Goal: Use online tool/utility: Utilize a website feature to perform a specific function

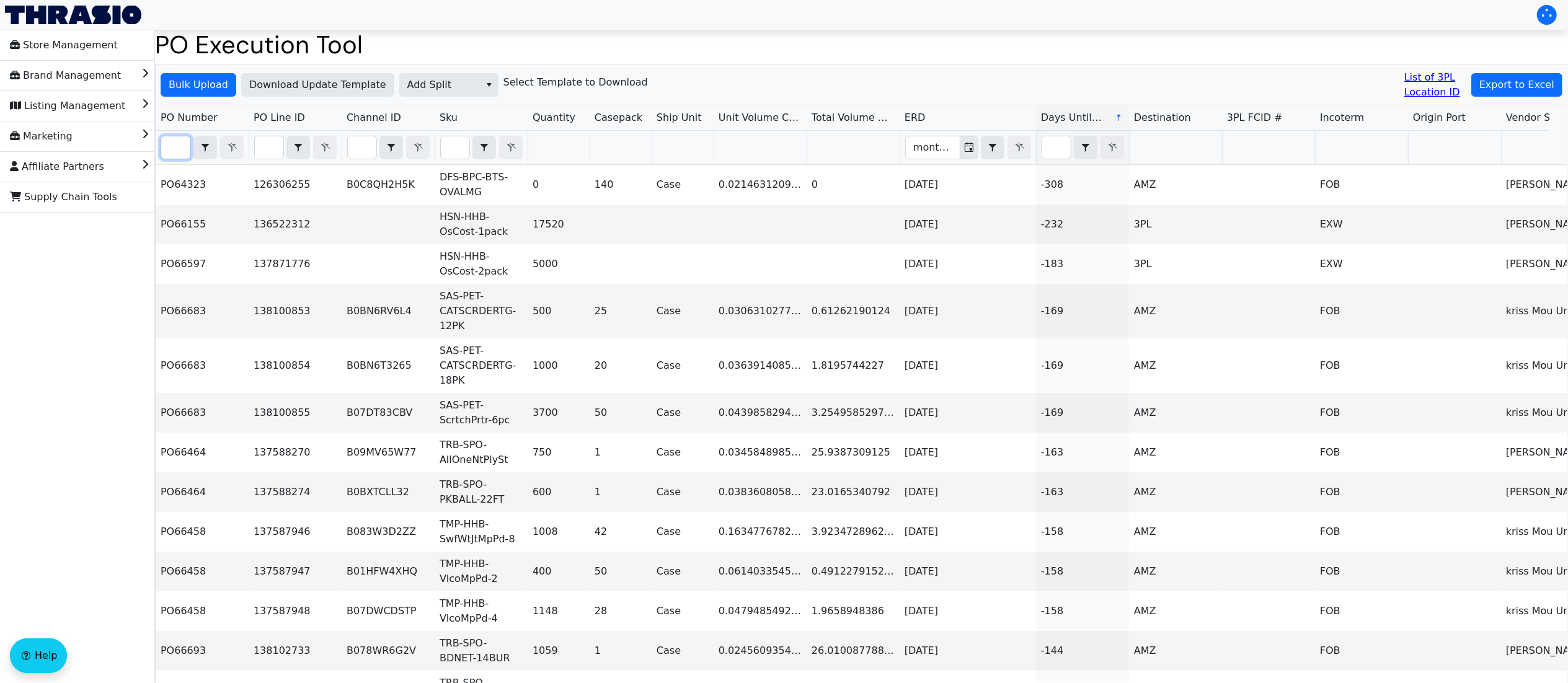
click at [184, 139] on input "Filter" at bounding box center [176, 147] width 29 height 22
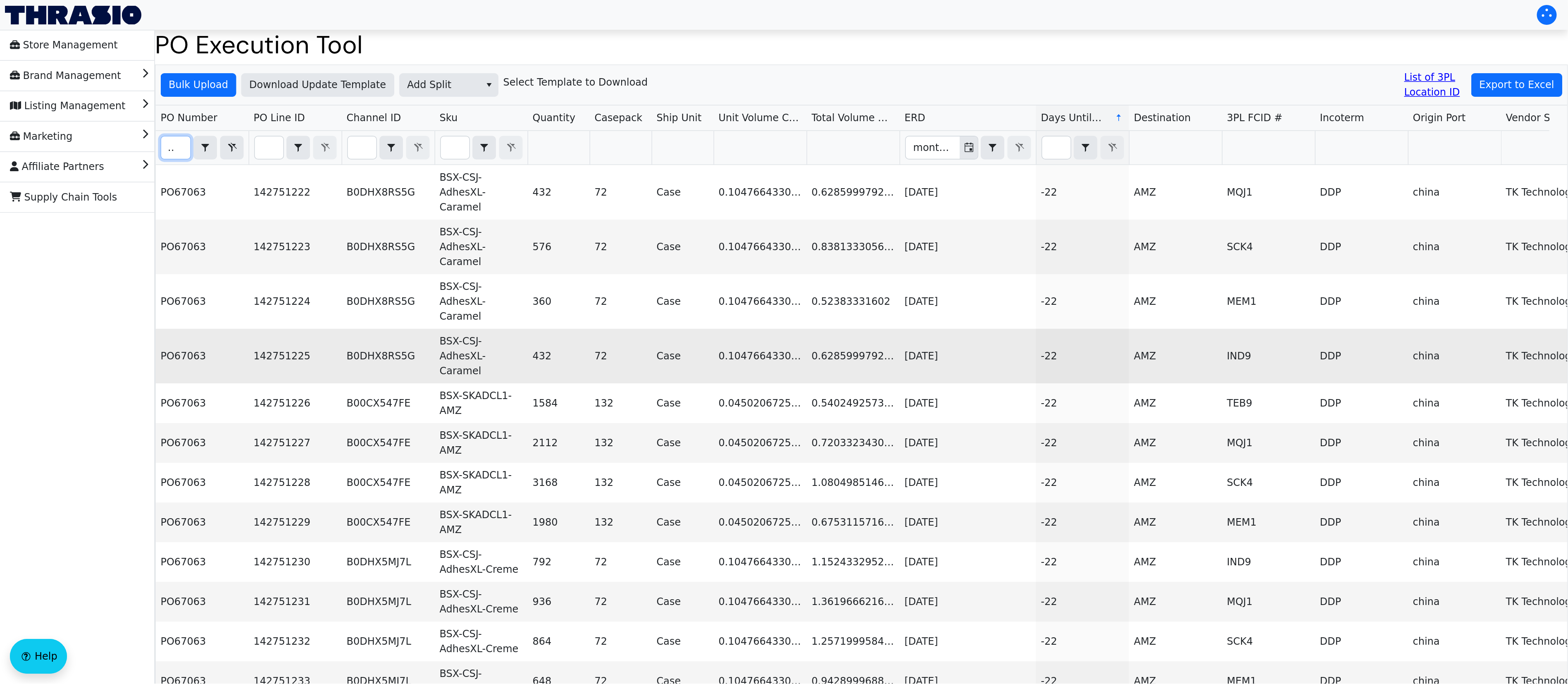
scroll to position [0, 7]
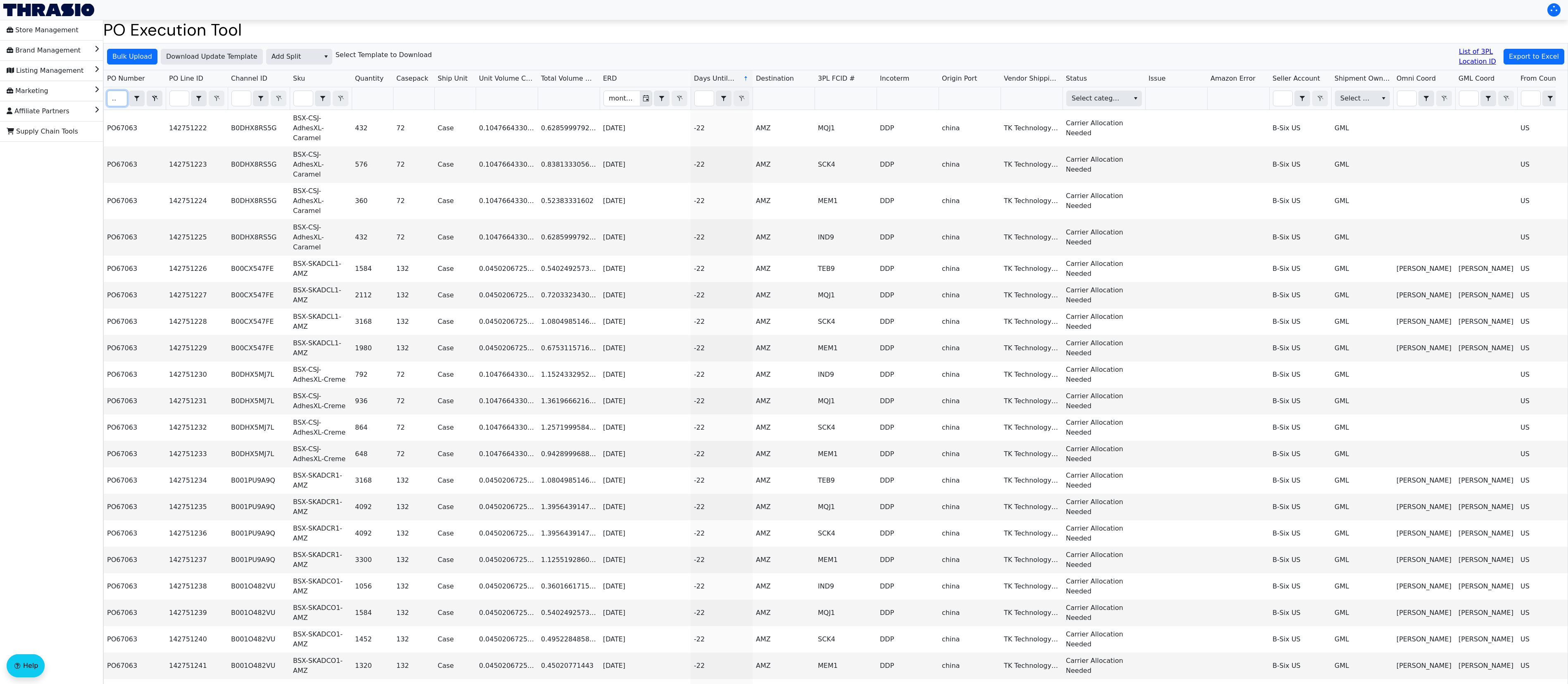
type input "po67"
click at [1057, 102] on input "Filter" at bounding box center [1283, 98] width 19 height 15
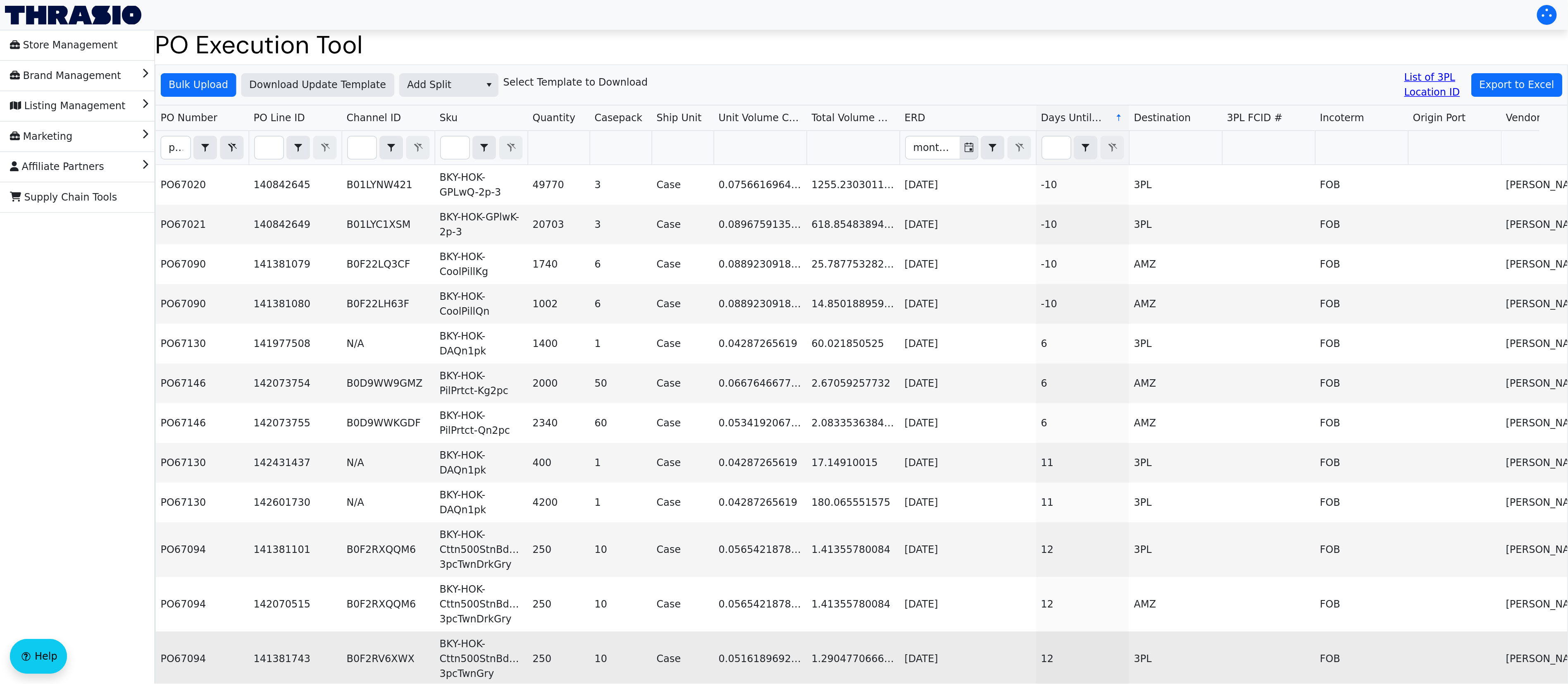
scroll to position [0, 3]
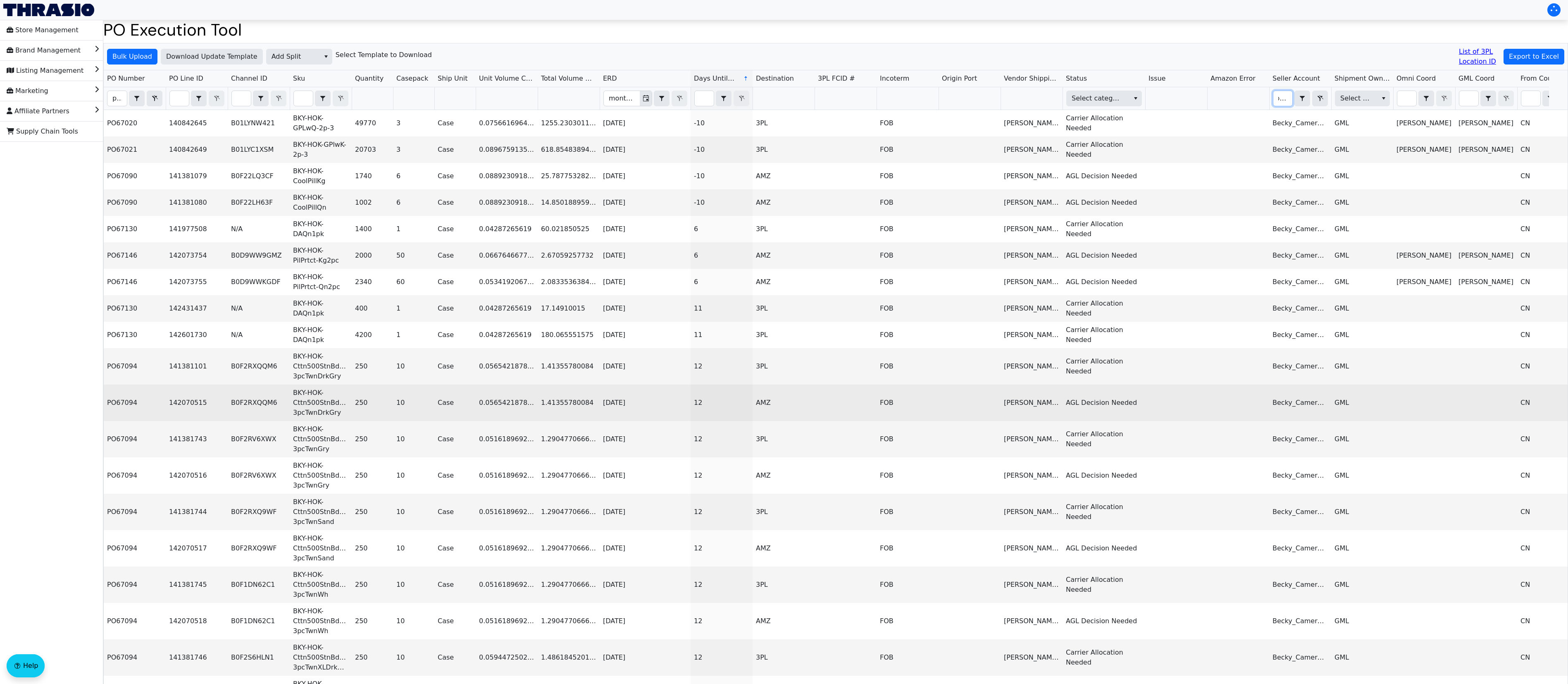
type input "bec"
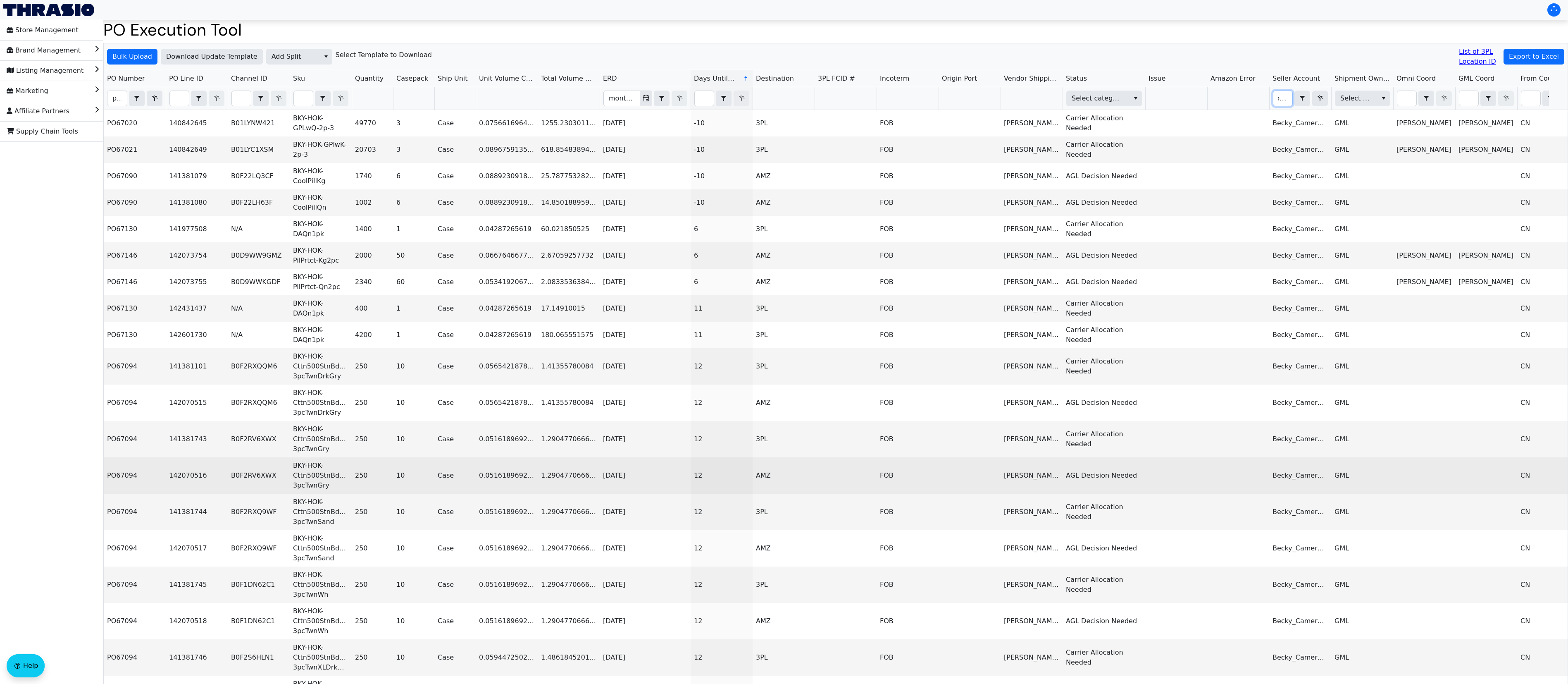
drag, startPoint x: 182, startPoint y: 392, endPoint x: 233, endPoint y: 488, distance: 108.7
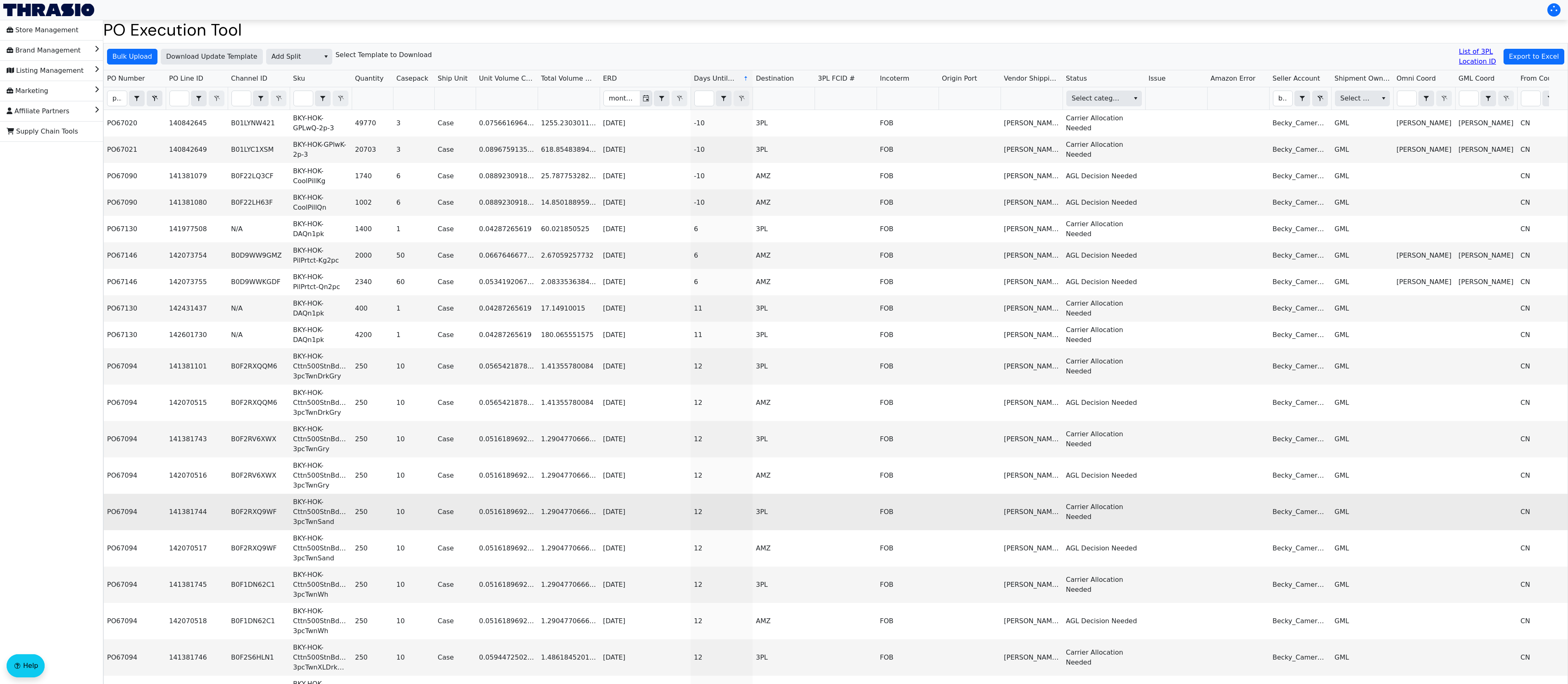
drag, startPoint x: 233, startPoint y: 488, endPoint x: 222, endPoint y: 527, distance: 40.5
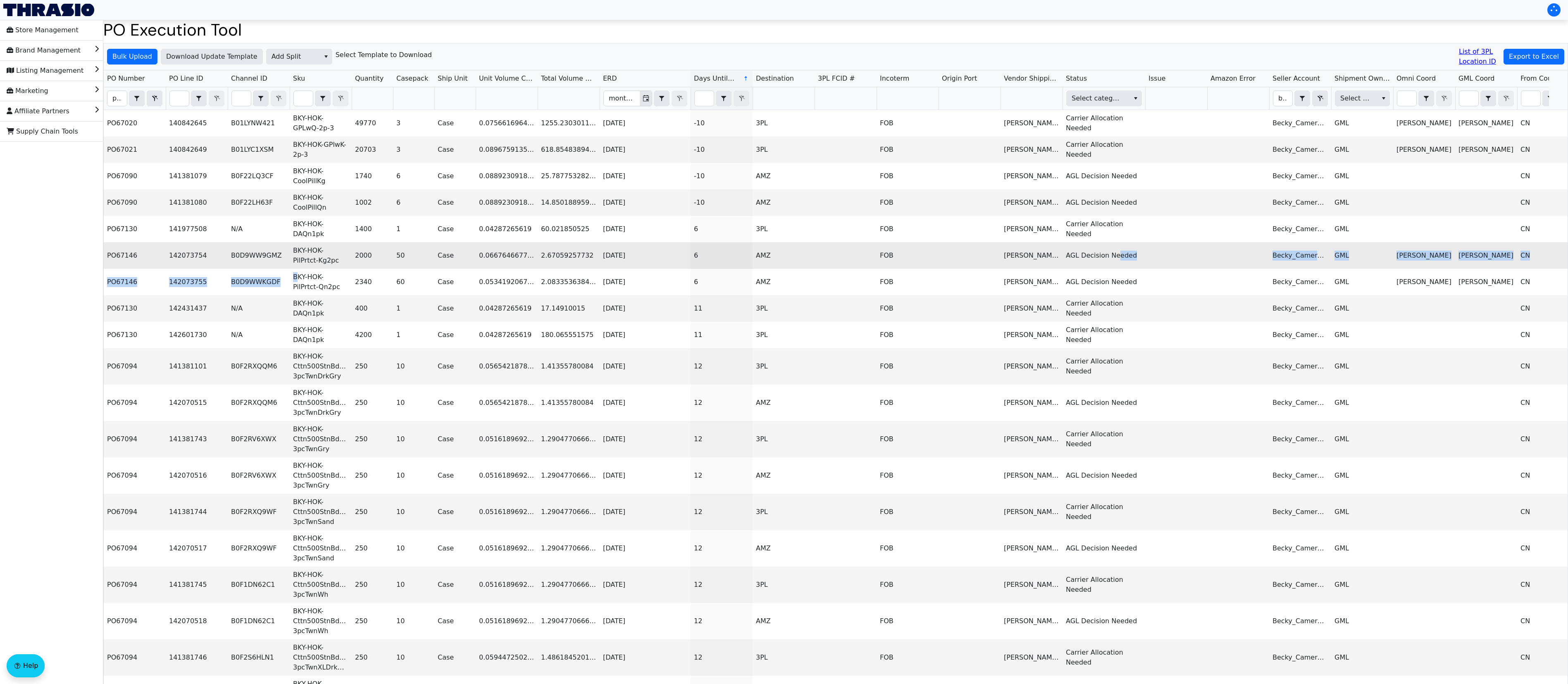
copy tbody "eded Becky_Cameron_Home_US GML Aveek Bhattacharya Janet Liu CN US Beckham Hotel…"
drag, startPoint x: 299, startPoint y: 272, endPoint x: 1120, endPoint y: 262, distance: 821.1
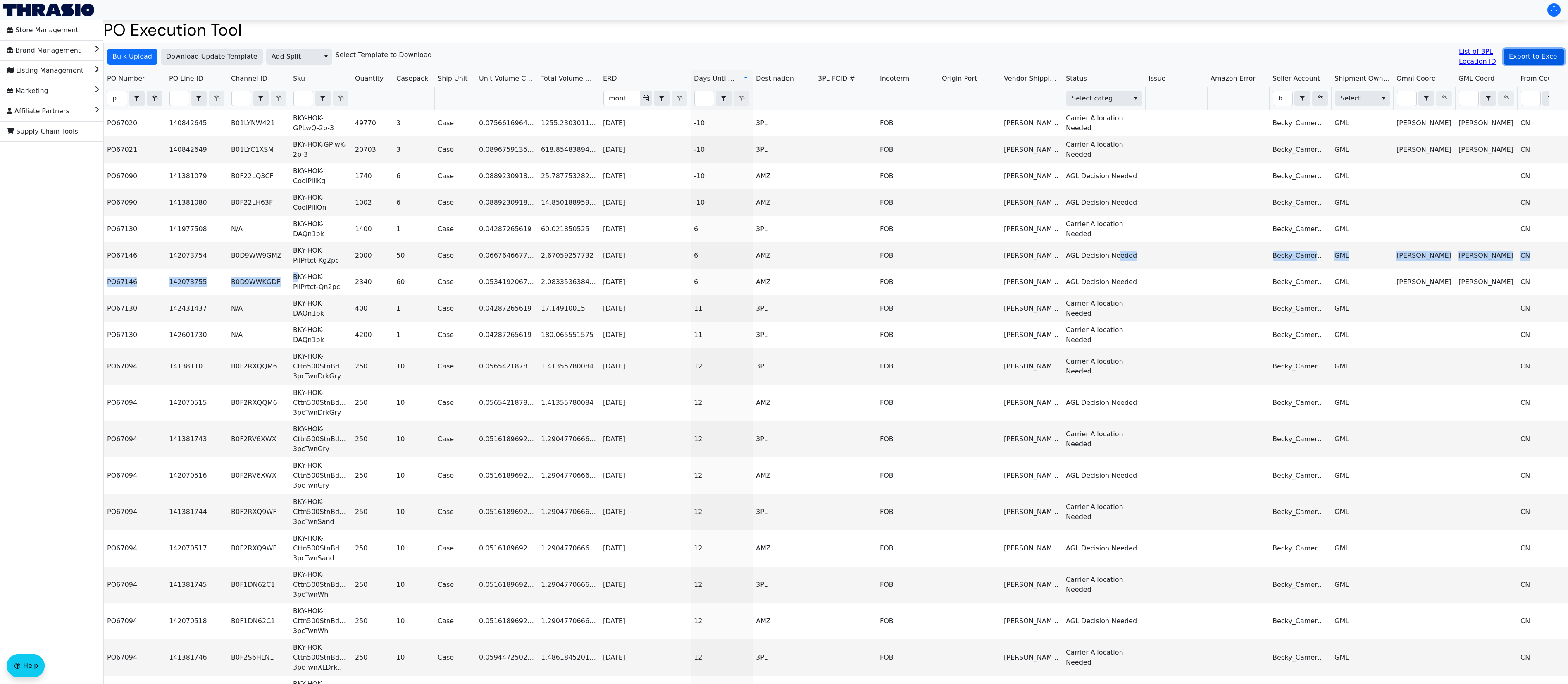
click at [1057, 62] on span "Export to Excel" at bounding box center [1534, 57] width 50 height 10
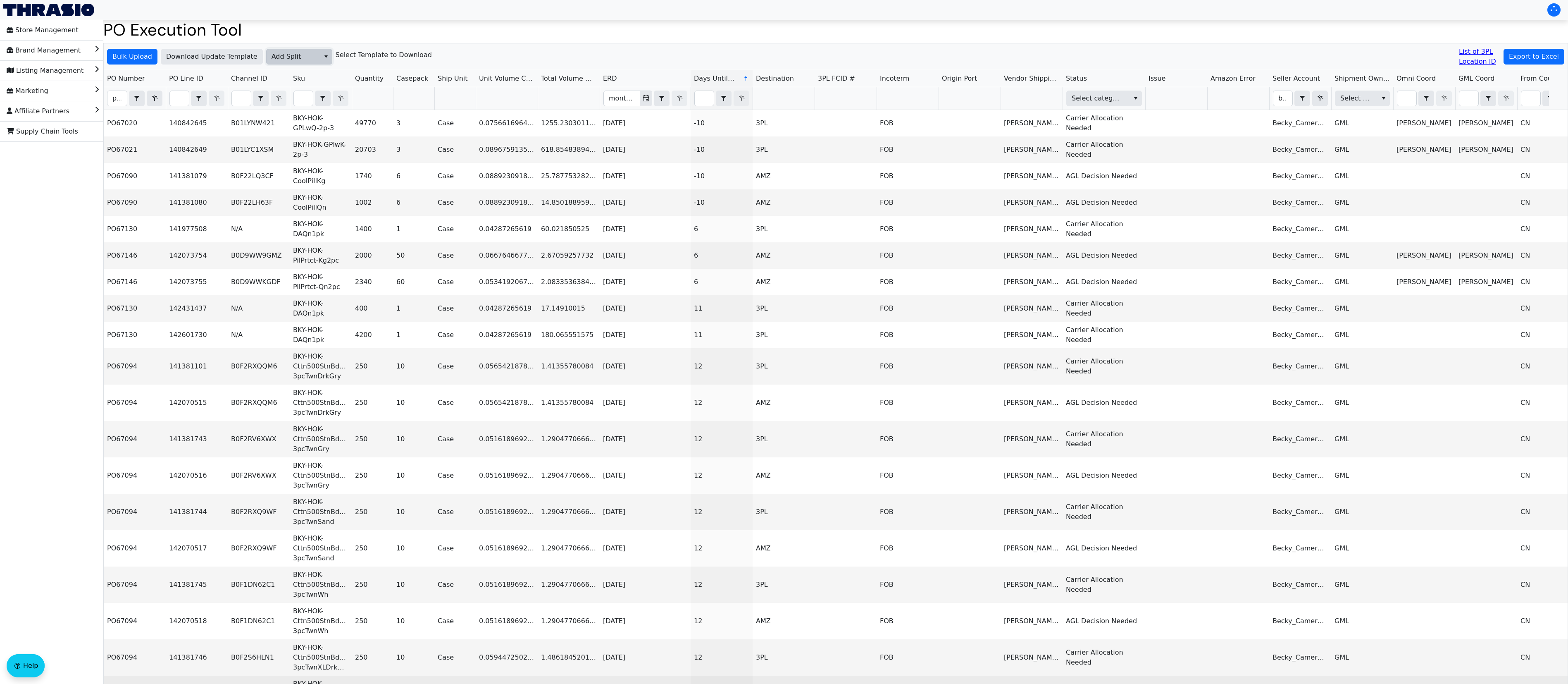
click at [275, 55] on span "Add Split" at bounding box center [293, 57] width 43 height 10
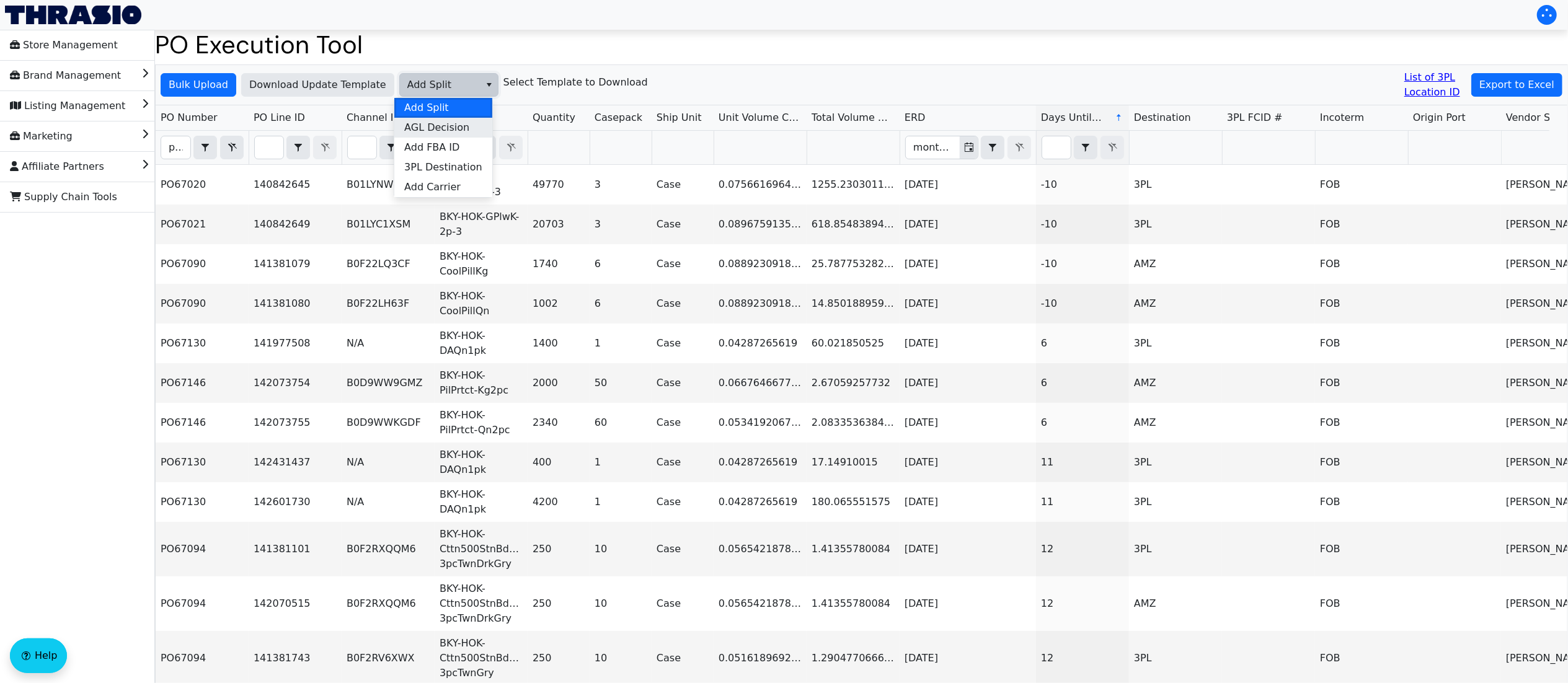
click at [452, 127] on span "AGL Decision" at bounding box center [437, 128] width 65 height 15
click at [194, 89] on span "Bulk Upload" at bounding box center [198, 85] width 59 height 15
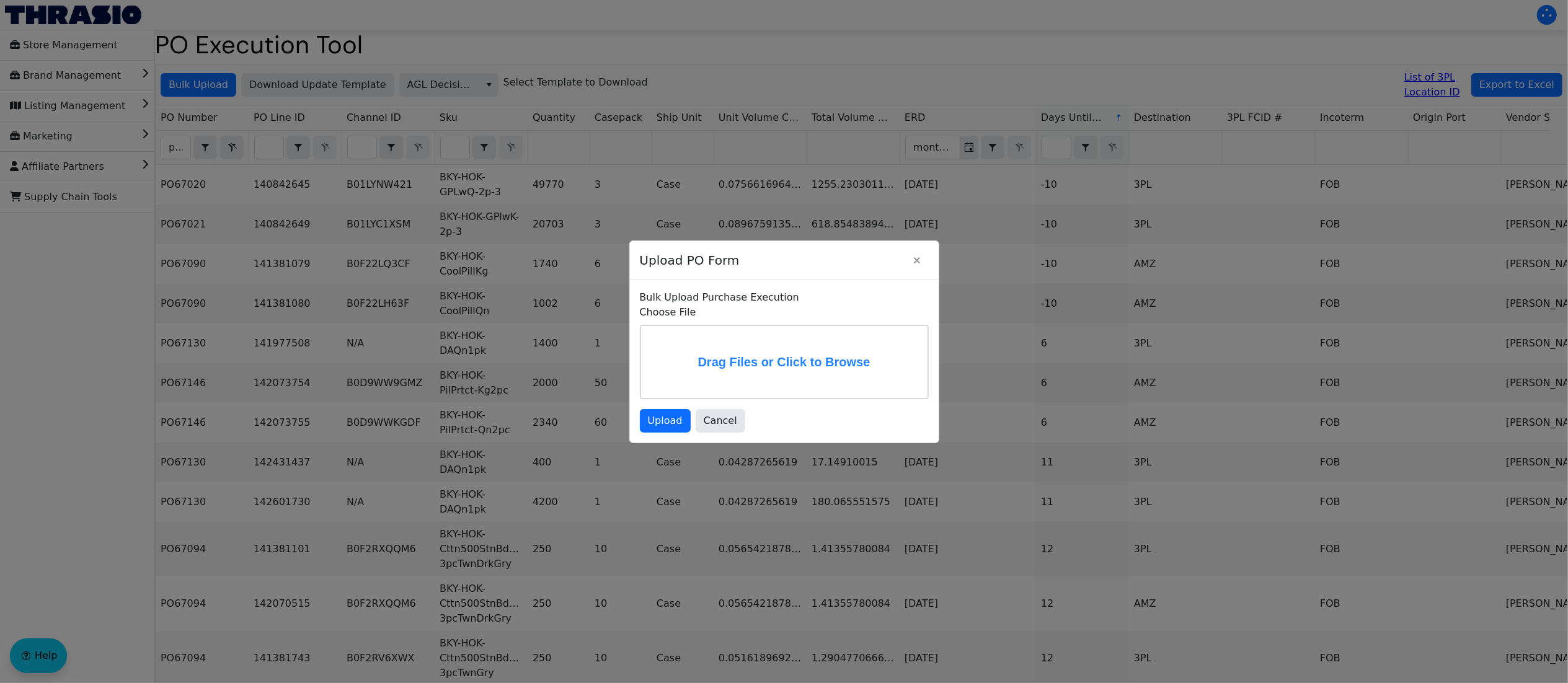
click at [727, 342] on label "Drag Files or Click to Browse" at bounding box center [784, 362] width 287 height 72
click at [0, 0] on input "Drag Files or Click to Browse" at bounding box center [0, 0] width 0 height 0
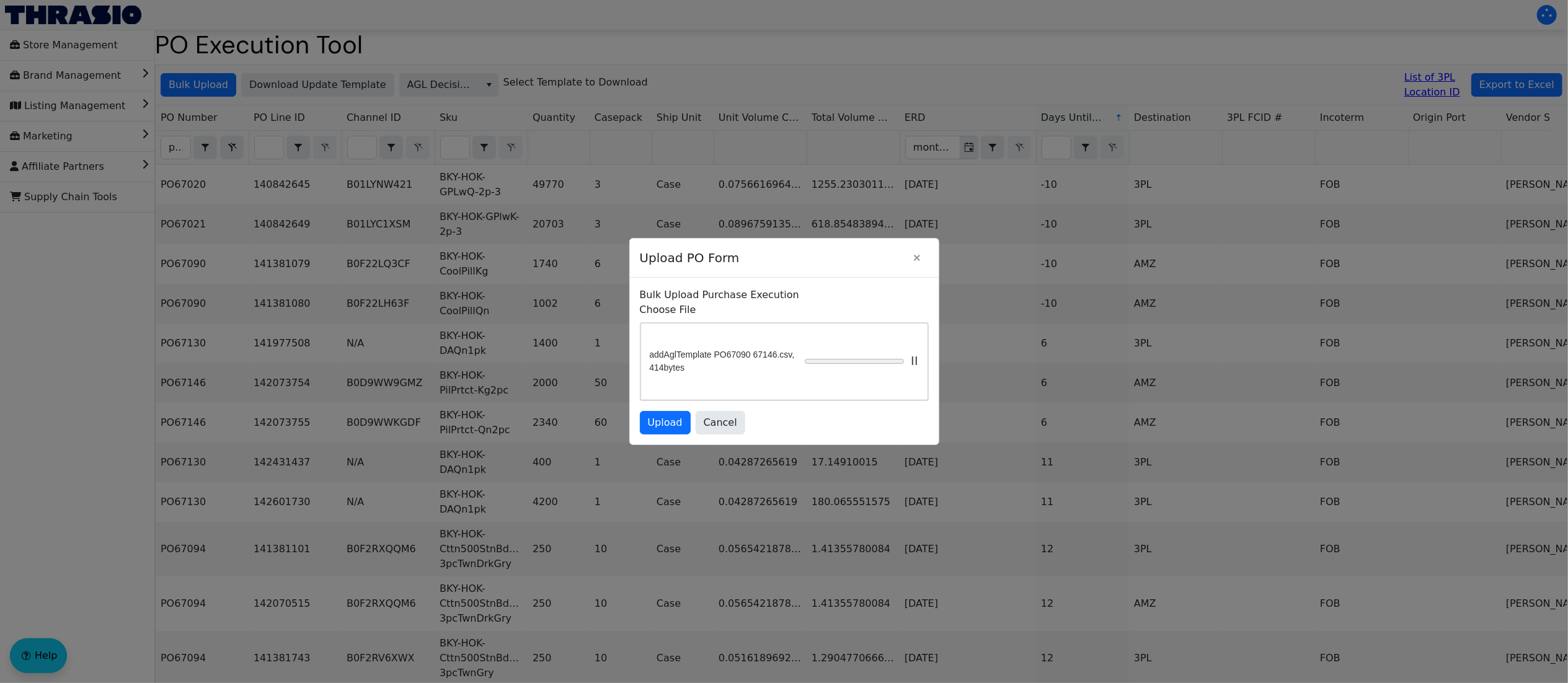
click at [656, 445] on div "Bulk Upload Purchase Execution Choose File addAglTemplate PO67090 67146.csv, 41…" at bounding box center [784, 361] width 309 height 167
click at [655, 430] on span "Upload" at bounding box center [666, 423] width 35 height 15
click at [673, 430] on span "Upload" at bounding box center [666, 423] width 35 height 15
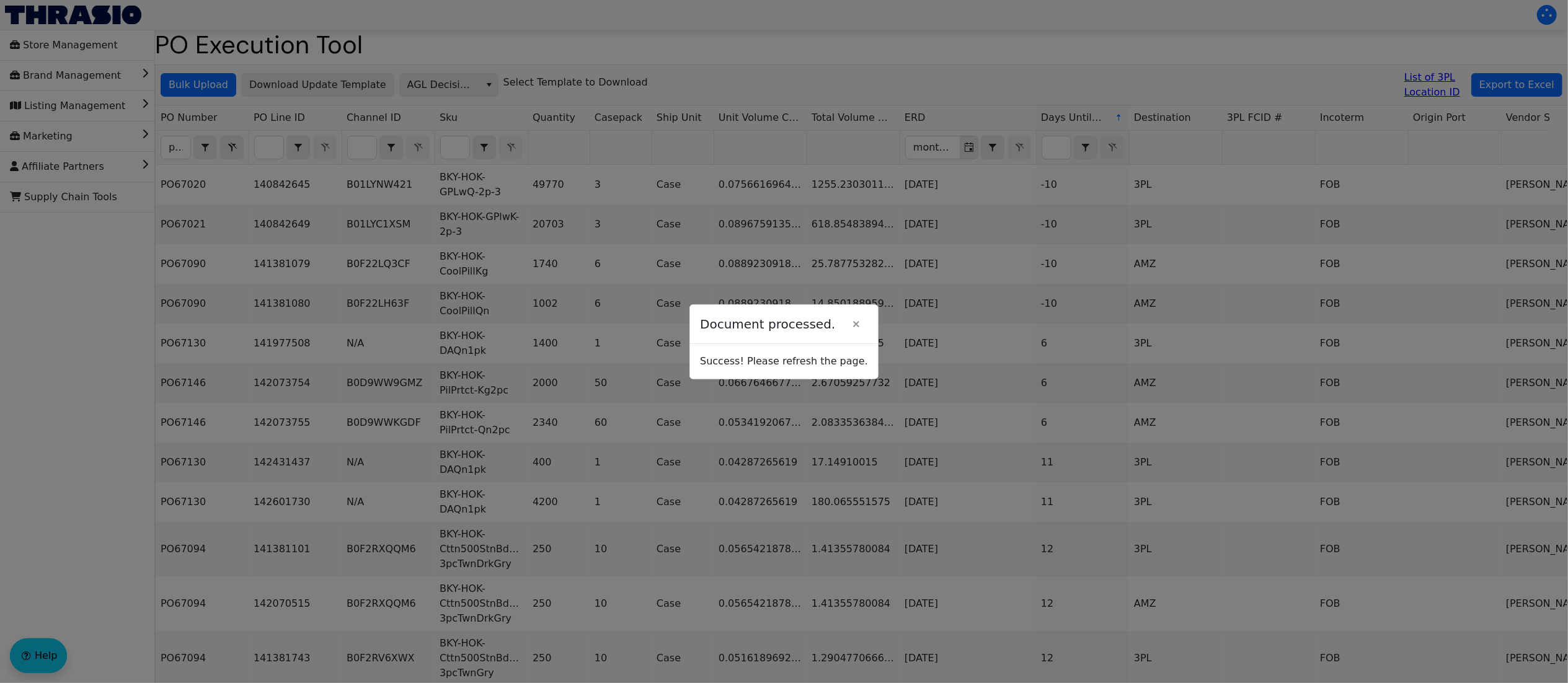
click at [795, 252] on div at bounding box center [784, 342] width 1568 height 683
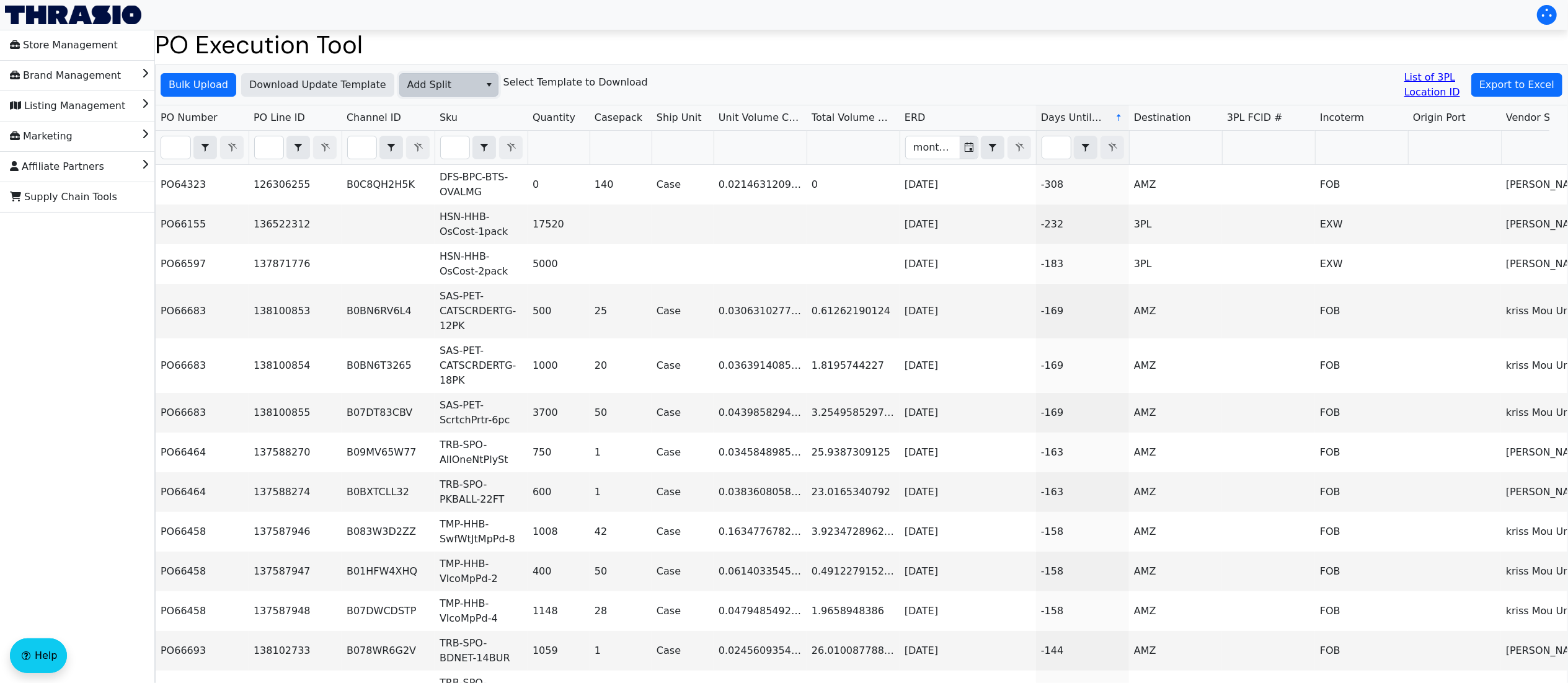
click at [447, 80] on span "Add Split" at bounding box center [439, 85] width 65 height 15
click at [459, 143] on li "Add FBA ID" at bounding box center [443, 148] width 98 height 20
click at [184, 79] on span "Bulk Upload" at bounding box center [198, 85] width 59 height 15
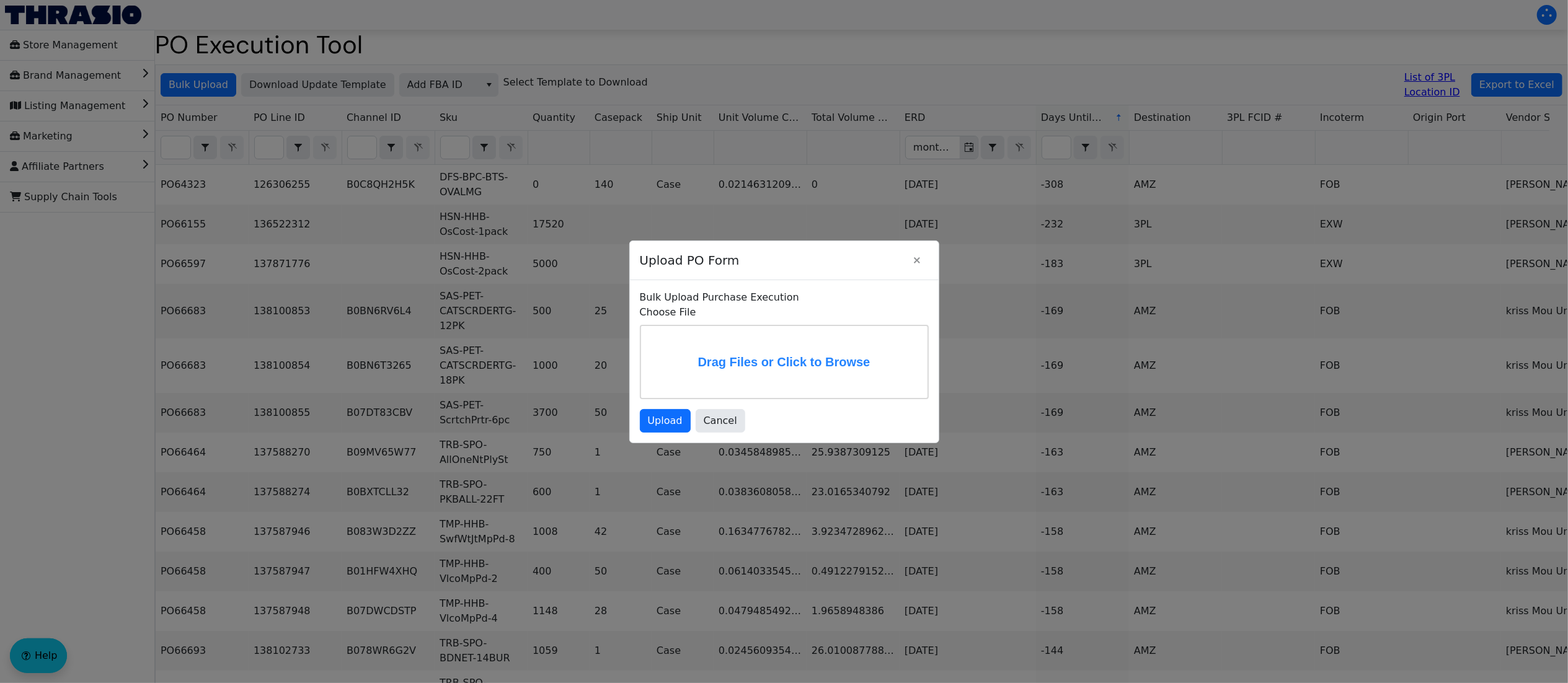
click at [737, 346] on label "Drag Files or Click to Browse" at bounding box center [784, 362] width 287 height 72
click at [0, 0] on input "Drag Files or Click to Browse" at bounding box center [0, 0] width 0 height 0
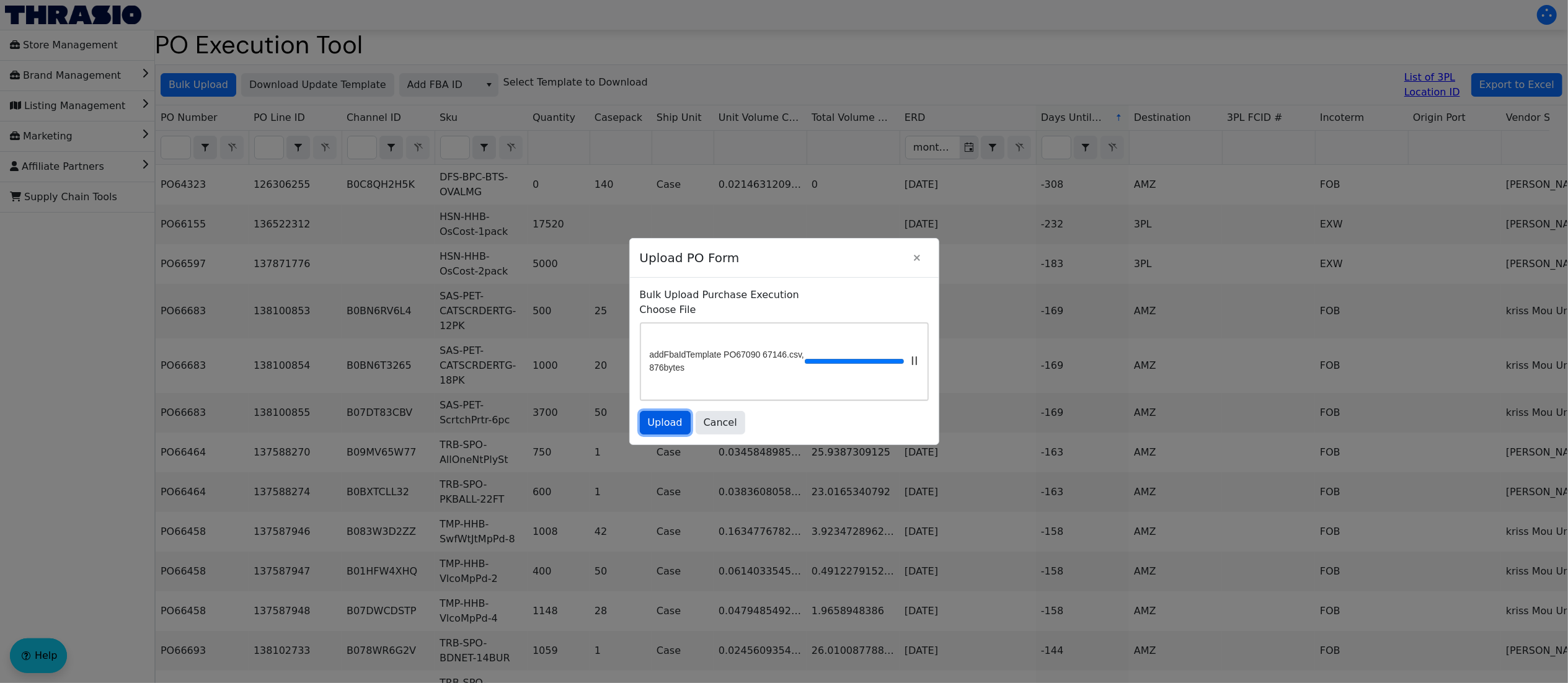
click at [676, 426] on span "Upload" at bounding box center [666, 423] width 35 height 15
